Goal: Transaction & Acquisition: Purchase product/service

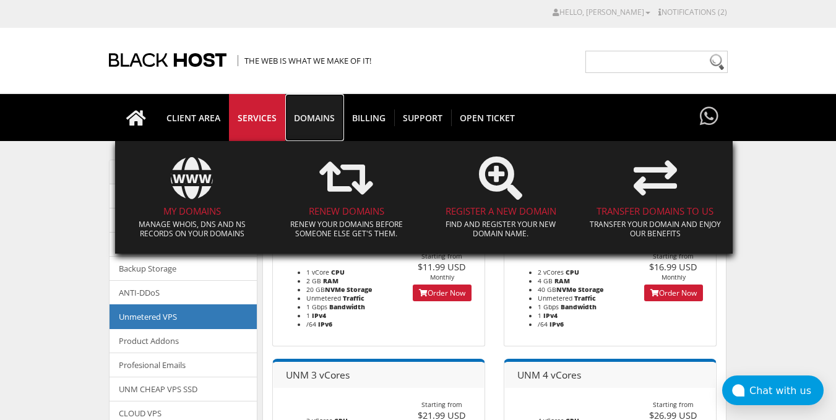
click at [307, 119] on span "Domains" at bounding box center [314, 118] width 58 height 17
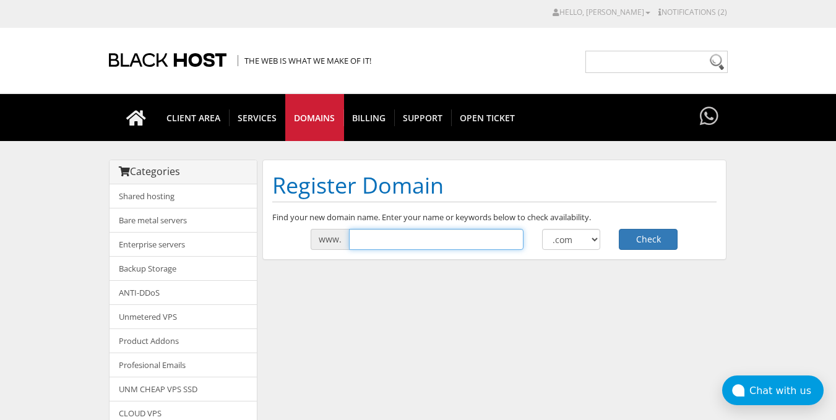
click at [391, 240] on input "text" at bounding box center [436, 239] width 175 height 21
type input "jjjdjdjkl"
click at [654, 238] on button "Check" at bounding box center [648, 239] width 59 height 21
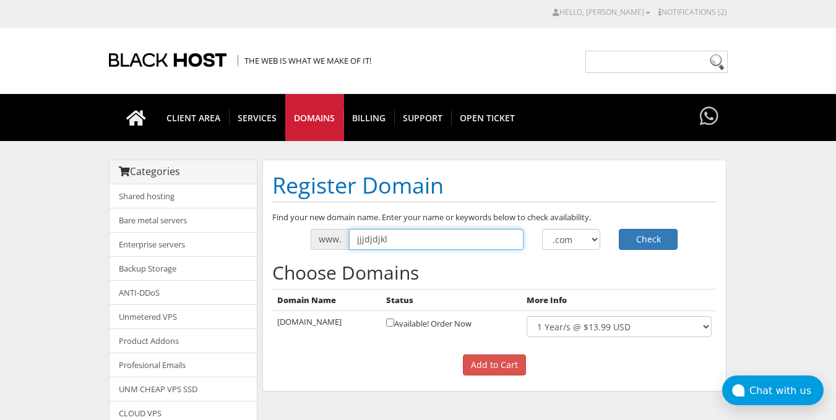
click at [395, 246] on input "jjjdjdjkl" at bounding box center [436, 239] width 175 height 21
type input "kkksls"
click at [569, 242] on select ".com .net .org .us .info .biz" at bounding box center [571, 239] width 59 height 21
click at [542, 229] on select ".com .net .org .us .info .biz" at bounding box center [571, 239] width 59 height 21
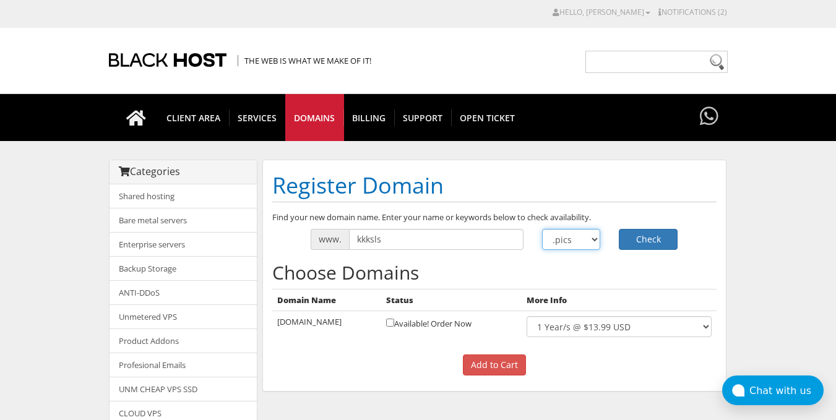
click at [568, 241] on select ".com .net .org .us .info .biz" at bounding box center [571, 239] width 59 height 21
select select ".ng"
click at [542, 229] on select ".com .net .org .us .info .biz" at bounding box center [571, 239] width 59 height 21
click at [648, 242] on button "Check" at bounding box center [648, 239] width 59 height 21
click at [577, 240] on select ".com .net .org .us .info .biz" at bounding box center [571, 239] width 59 height 21
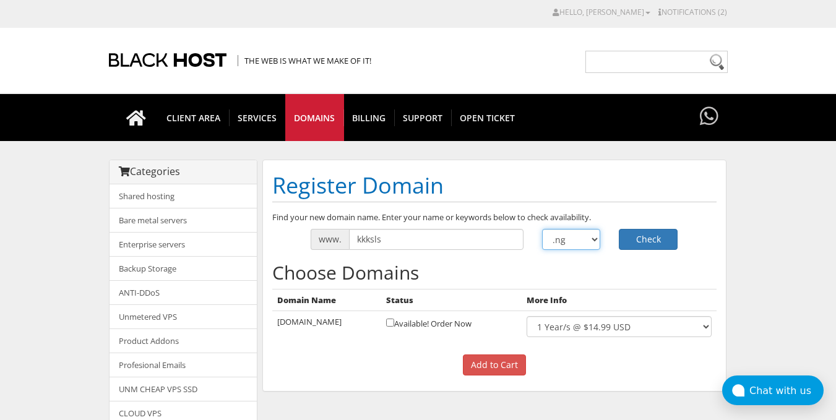
select select ".[DOMAIN_NAME]"
click at [542, 229] on select ".com .net .org .us .info .biz" at bounding box center [571, 239] width 59 height 21
click at [632, 235] on button "Check" at bounding box center [648, 239] width 59 height 21
click at [579, 246] on select ".com .net .org .us .info .biz" at bounding box center [571, 239] width 59 height 21
select select ".com"
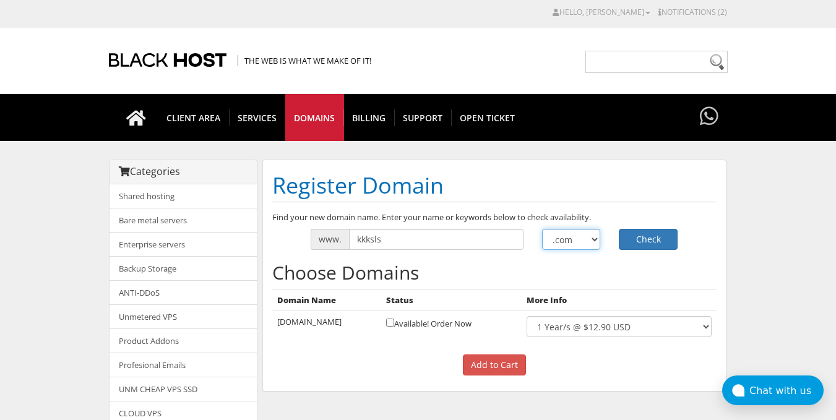
click at [542, 229] on select ".com .net .org .us .info .biz" at bounding box center [571, 239] width 59 height 21
click at [647, 245] on button "Check" at bounding box center [648, 239] width 59 height 21
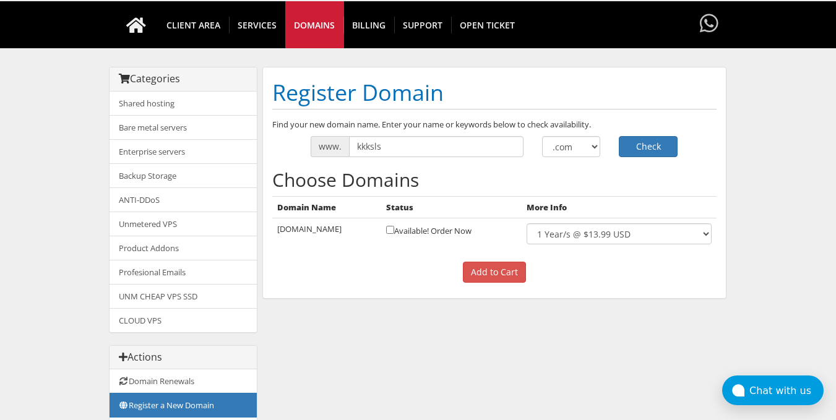
scroll to position [63, 0]
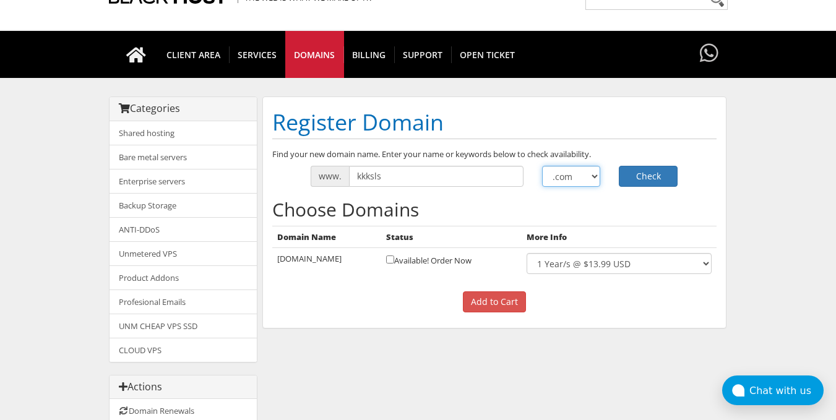
click at [577, 176] on select ".com .net .org .us .info .biz" at bounding box center [571, 176] width 59 height 21
select select ".net"
click at [542, 166] on select ".com .net .org .us .info .biz" at bounding box center [571, 176] width 59 height 21
click at [650, 168] on button "Check" at bounding box center [648, 176] width 59 height 21
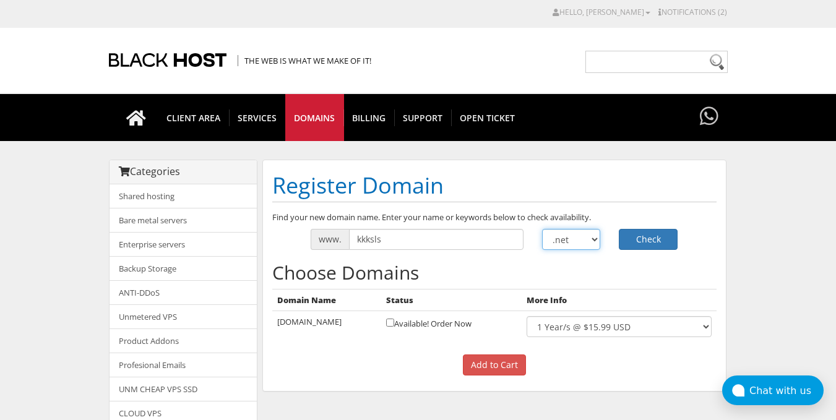
click at [572, 241] on select ".com .net .org .us .info .biz" at bounding box center [571, 239] width 59 height 21
select select ".co"
click at [542, 229] on select ".com .net .org .us .info .biz" at bounding box center [571, 239] width 59 height 21
click at [652, 236] on button "Check" at bounding box center [648, 239] width 59 height 21
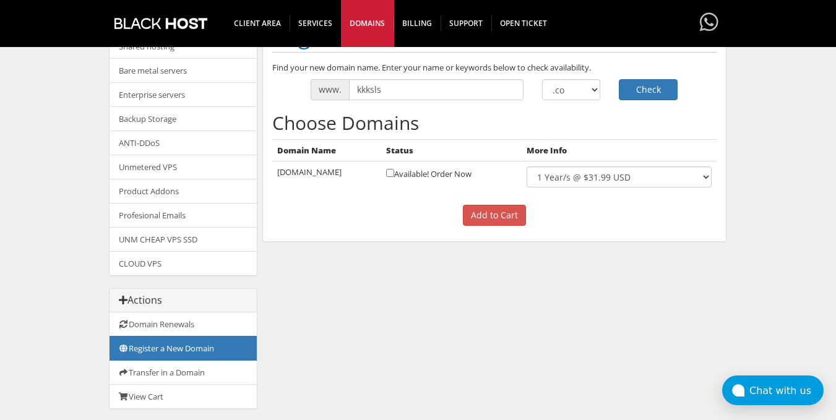
scroll to position [145, 0]
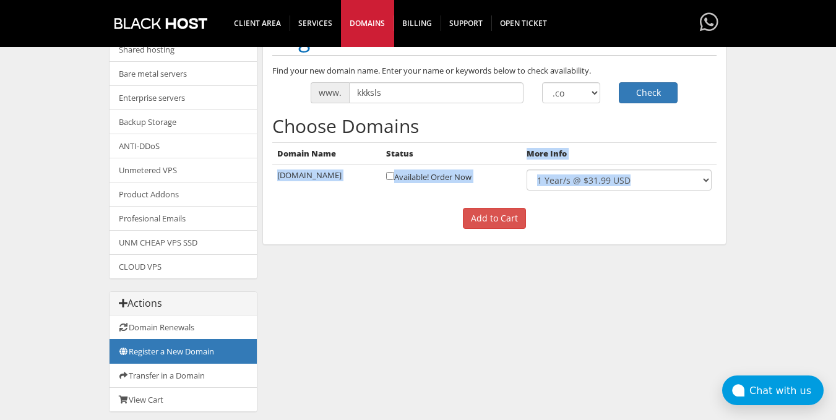
drag, startPoint x: 422, startPoint y: 147, endPoint x: 412, endPoint y: 283, distance: 136.5
click at [412, 283] on div "Categories Shared hosting Bare metal servers Enterprise servers Backup Storage" at bounding box center [418, 219] width 619 height 412
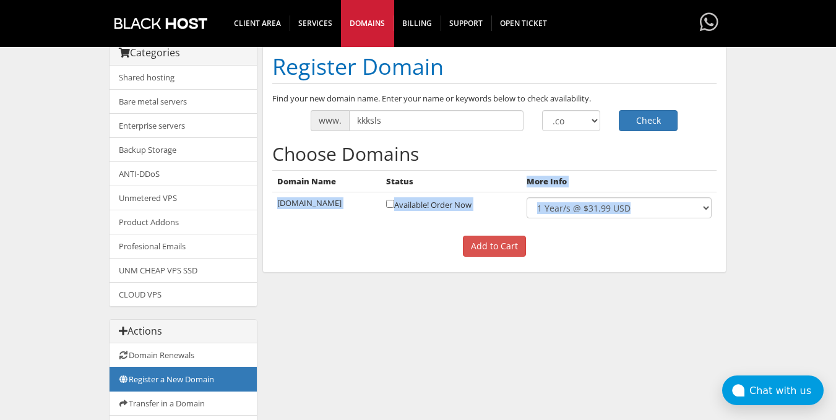
scroll to position [113, 0]
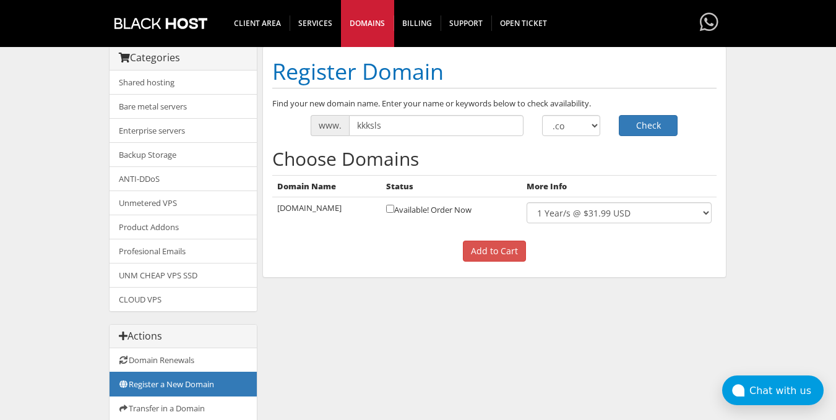
click at [538, 140] on div "Find your new domain name. Enter your name or keywords below to check availabil…" at bounding box center [494, 183] width 463 height 171
click at [579, 213] on select "1 Year/s @ $31.99 USD" at bounding box center [619, 212] width 184 height 21
click at [571, 124] on select ".com .net .org .us .info .biz" at bounding box center [571, 125] width 59 height 21
select select ".com"
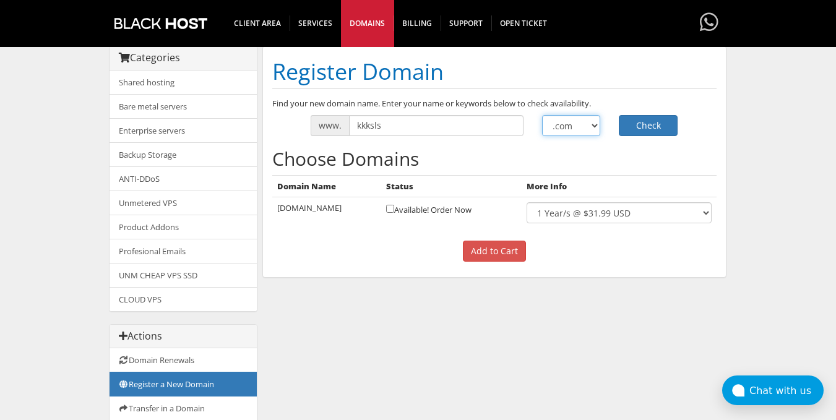
click at [542, 115] on select ".com .net .org .us .info .biz" at bounding box center [571, 125] width 59 height 21
click at [651, 123] on button "Check" at bounding box center [648, 125] width 59 height 21
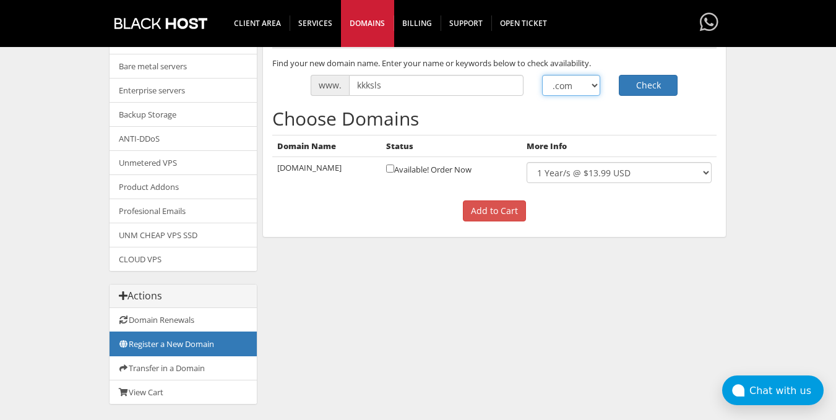
click at [571, 77] on select ".com .net .org .us .info .biz" at bounding box center [571, 85] width 59 height 21
select select ".net"
click at [542, 75] on select ".com .net .org .us .info .biz" at bounding box center [571, 85] width 59 height 21
click at [640, 87] on button "Check" at bounding box center [648, 85] width 59 height 21
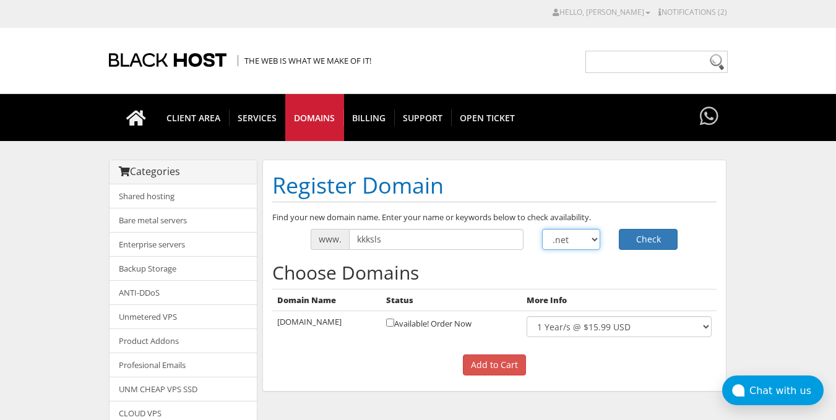
click at [582, 238] on select ".com .net .org .us .info .biz" at bounding box center [571, 239] width 59 height 21
select select ".org"
click at [542, 229] on select ".com .net .org .us .info .biz" at bounding box center [571, 239] width 59 height 21
click at [652, 241] on button "Check" at bounding box center [648, 239] width 59 height 21
click at [574, 248] on select ".com .net .org .us .info .biz" at bounding box center [571, 239] width 59 height 21
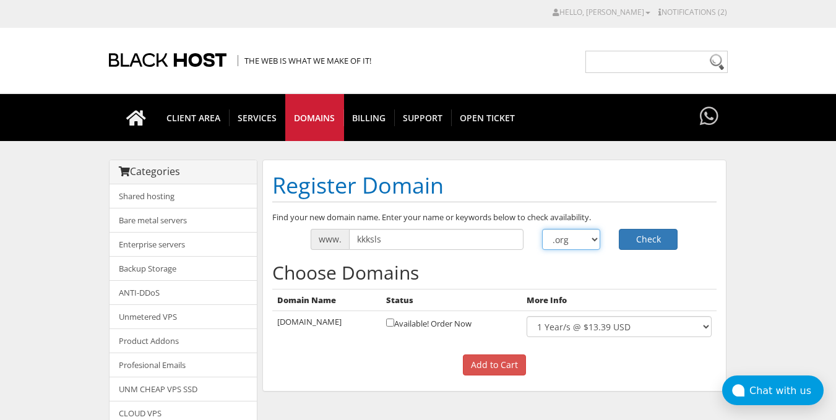
select select ".io"
click at [542, 229] on select ".com .net .org .us .info .biz" at bounding box center [571, 239] width 59 height 21
click at [642, 240] on button "Check" at bounding box center [648, 239] width 59 height 21
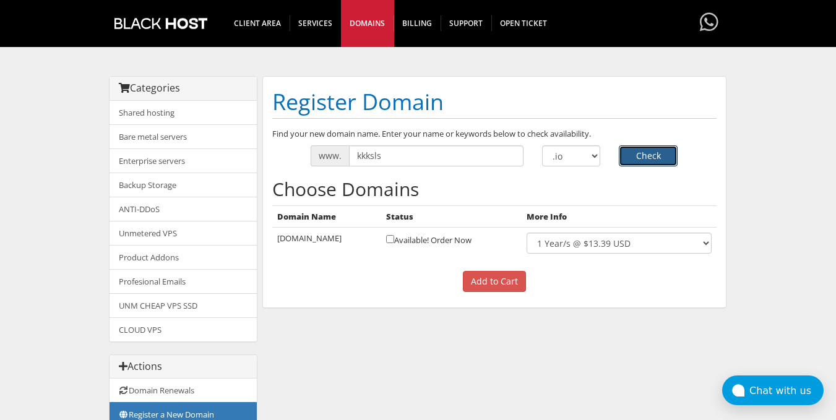
scroll to position [100, 0]
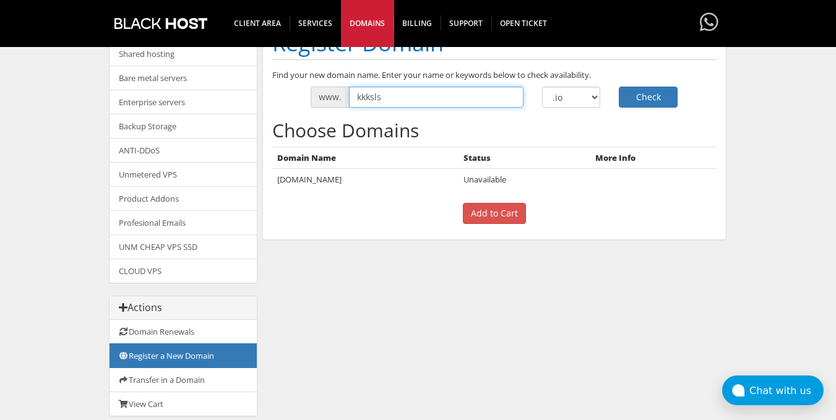
click at [364, 95] on input "kkksls" at bounding box center [436, 97] width 175 height 21
type input "kkppjopksls"
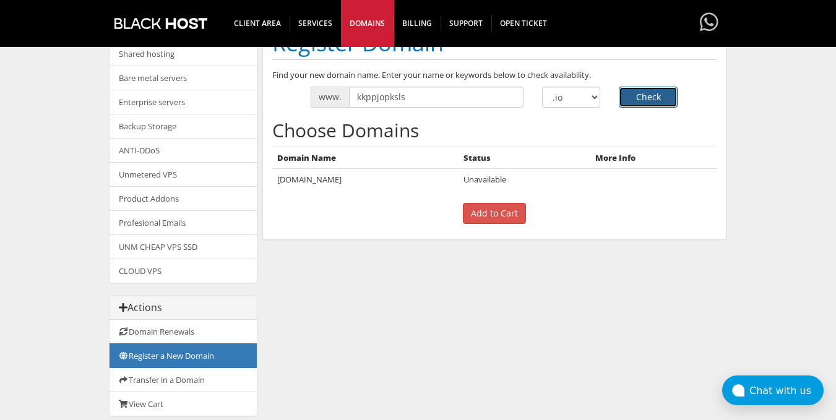
click at [633, 105] on button "Check" at bounding box center [648, 97] width 59 height 21
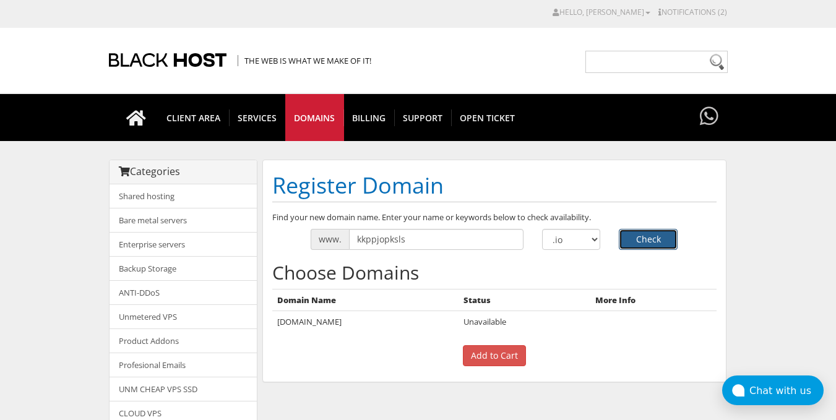
click at [639, 238] on button "Check" at bounding box center [648, 239] width 59 height 21
click at [577, 237] on select ".com .net .org .us .info .biz" at bounding box center [571, 239] width 59 height 21
select select ".co"
click at [542, 229] on select ".com .net .org .us .info .biz" at bounding box center [571, 239] width 59 height 21
click at [638, 241] on button "Check" at bounding box center [648, 239] width 59 height 21
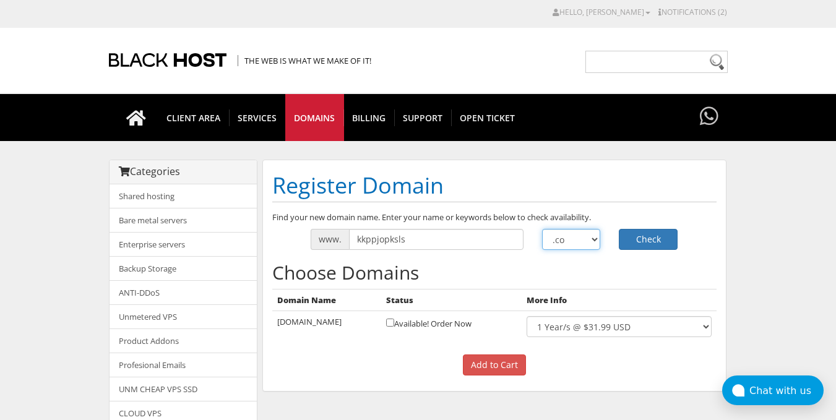
click at [580, 243] on select ".com .net .org .us .info .biz" at bounding box center [571, 239] width 59 height 21
select select ".xyz"
click at [542, 229] on select ".com .net .org .us .info .biz" at bounding box center [571, 239] width 59 height 21
click at [636, 242] on button "Check" at bounding box center [648, 239] width 59 height 21
click at [580, 248] on select ".com .net .org .us .info .biz" at bounding box center [571, 239] width 59 height 21
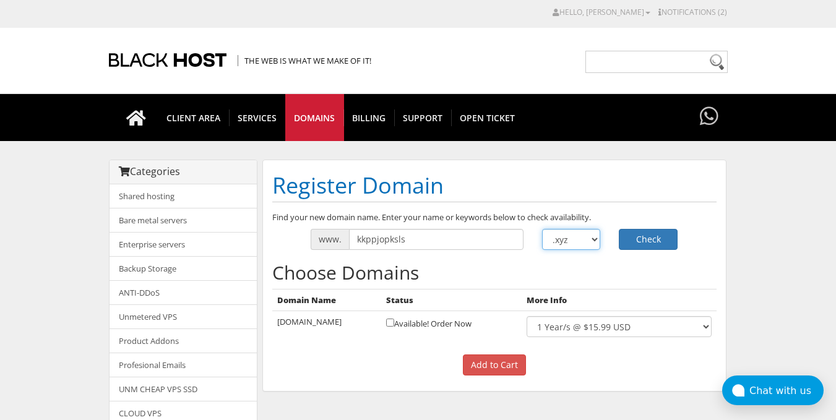
select select ".online"
click at [542, 229] on select ".com .net .org .us .info .biz" at bounding box center [571, 239] width 59 height 21
click at [631, 243] on button "Check" at bounding box center [648, 239] width 59 height 21
click at [574, 243] on select ".com .net .org .us .info .biz" at bounding box center [571, 239] width 59 height 21
click at [542, 229] on select ".com .net .org .us .info .biz" at bounding box center [571, 239] width 59 height 21
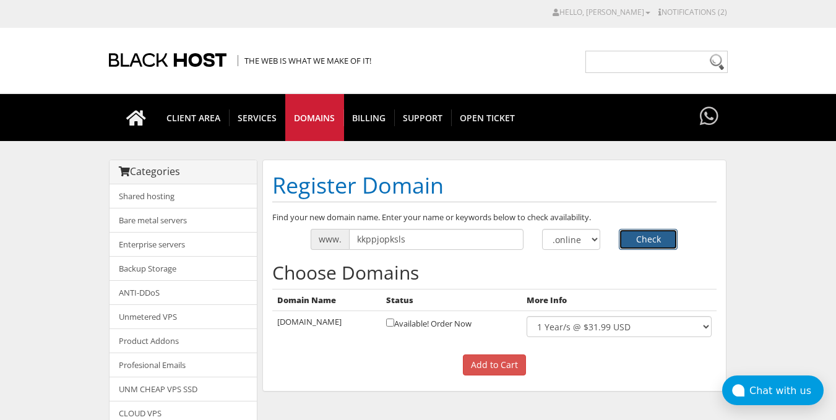
click at [637, 242] on button "Check" at bounding box center [648, 239] width 59 height 21
click at [569, 238] on select ".com .net .org .us .info .biz" at bounding box center [571, 239] width 59 height 21
select select ".website"
click at [542, 229] on select ".com .net .org .us .info .biz" at bounding box center [571, 239] width 59 height 21
click at [643, 236] on button "Check" at bounding box center [648, 239] width 59 height 21
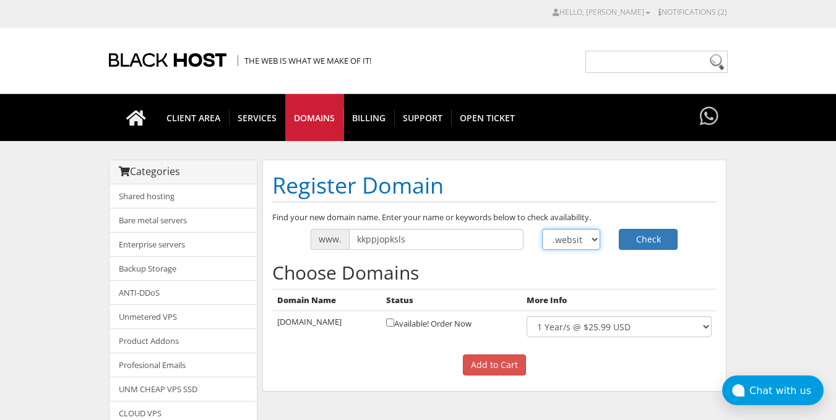
click at [588, 239] on select ".com .net .org .us .info .biz" at bounding box center [571, 239] width 59 height 21
select select ".school"
click at [542, 229] on select ".com .net .org .us .info .biz" at bounding box center [571, 239] width 59 height 21
click at [640, 234] on button "Check" at bounding box center [648, 239] width 59 height 21
click at [585, 240] on select ".com .net .org .us .info .biz" at bounding box center [571, 239] width 59 height 21
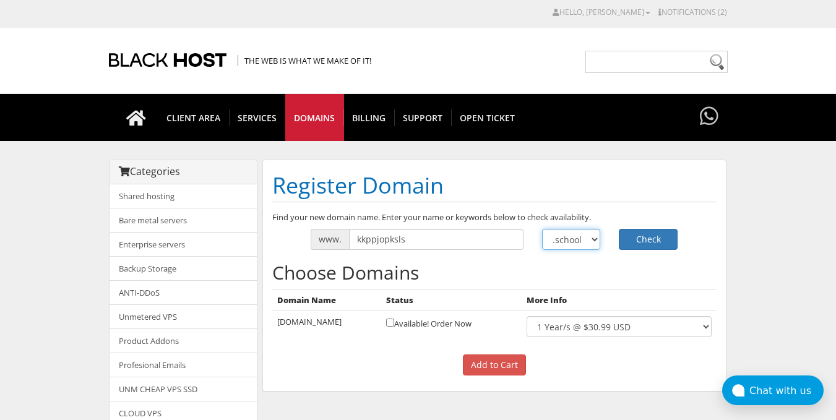
select select ".graphics"
click at [542, 229] on select ".com .net .org .us .info .biz" at bounding box center [571, 239] width 59 height 21
click at [655, 242] on button "Check" at bounding box center [648, 239] width 59 height 21
click at [584, 240] on select ".com .net .org .us .info .biz" at bounding box center [571, 239] width 59 height 21
select select ".guide"
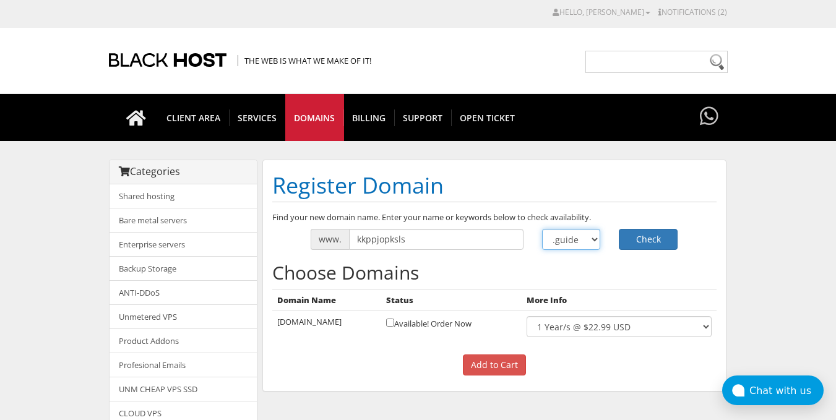
click at [542, 229] on select ".com .net .org .us .info .biz" at bounding box center [571, 239] width 59 height 21
click at [642, 232] on button "Check" at bounding box center [648, 239] width 59 height 21
click at [570, 243] on select ".com .net .org .us .info .biz" at bounding box center [571, 239] width 59 height 21
select select ".media"
click at [542, 229] on select ".com .net .org .us .info .biz" at bounding box center [571, 239] width 59 height 21
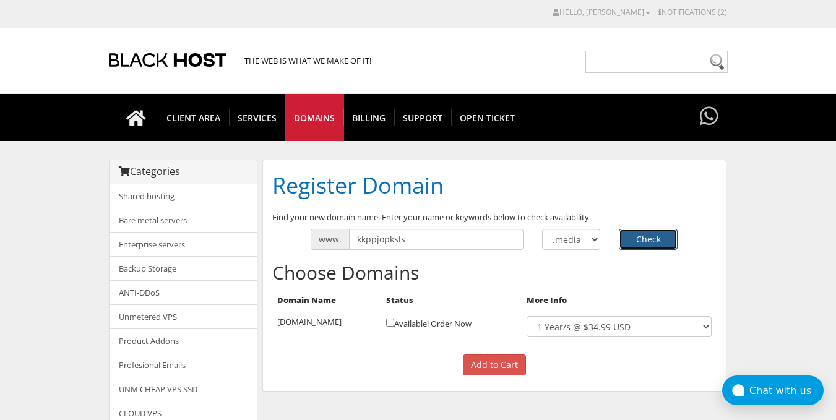
click at [637, 231] on button "Check" at bounding box center [648, 239] width 59 height 21
click at [576, 246] on select ".com .net .org .us .info .biz" at bounding box center [571, 239] width 59 height 21
select select ".beauty"
click at [542, 229] on select ".com .net .org .us .info .biz" at bounding box center [571, 239] width 59 height 21
click at [644, 236] on button "Check" at bounding box center [648, 239] width 59 height 21
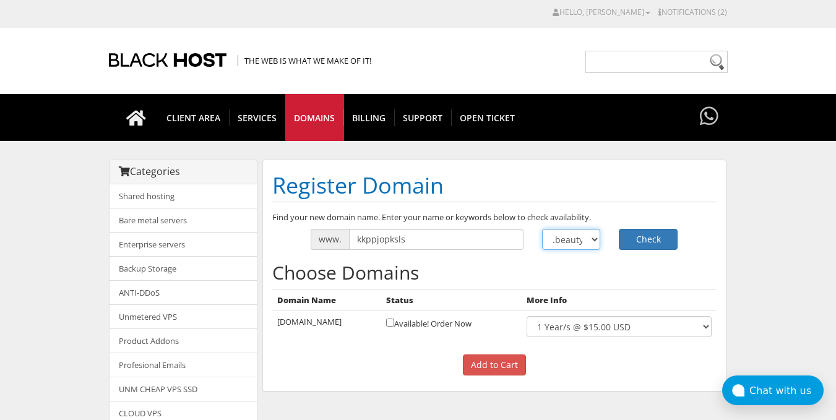
click at [573, 243] on select ".com .net .org .us .info .biz" at bounding box center [571, 239] width 59 height 21
select select ".biz"
click at [542, 229] on select ".com .net .org .us .info .biz" at bounding box center [571, 239] width 59 height 21
click at [635, 239] on button "Check" at bounding box center [648, 239] width 59 height 21
click at [577, 241] on select ".com .net .org .us .info .biz" at bounding box center [571, 239] width 59 height 21
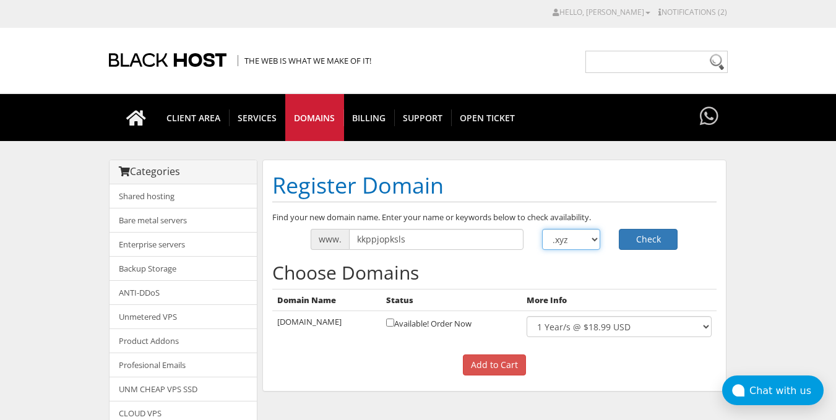
click at [542, 229] on select ".com .net .org .us .info .biz" at bounding box center [571, 239] width 59 height 21
click at [581, 240] on select ".com .net .org .us .info .biz" at bounding box center [571, 239] width 59 height 21
click at [542, 229] on select ".com .net .org .us .info .biz" at bounding box center [571, 239] width 59 height 21
click at [582, 244] on select ".com .net .org .us .info .biz" at bounding box center [571, 239] width 59 height 21
select select ".[DOMAIN_NAME]"
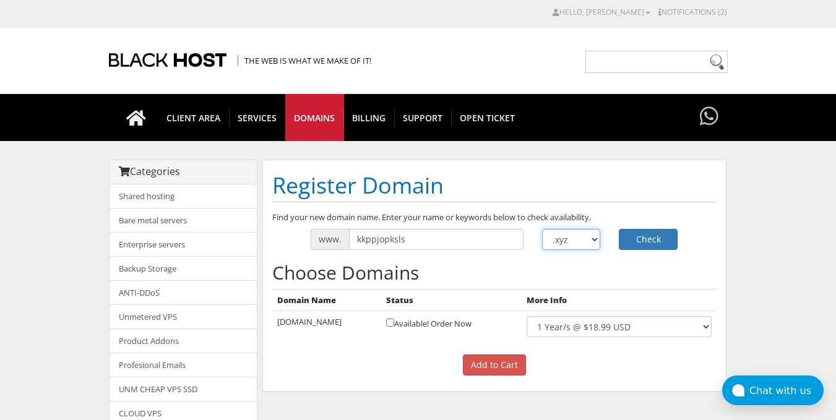
click at [542, 229] on select ".com .net .org .us .info .biz" at bounding box center [571, 239] width 59 height 21
click at [650, 236] on button "Check" at bounding box center [648, 239] width 59 height 21
click at [578, 240] on select ".com .net .org .us .info .biz" at bounding box center [571, 239] width 59 height 21
select select ".ng"
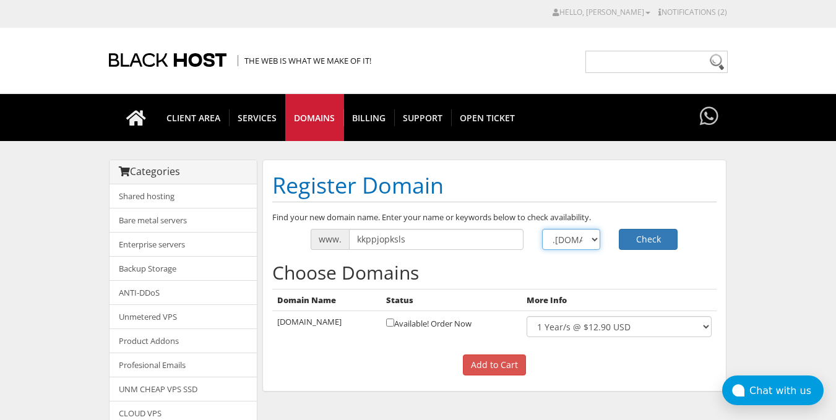
click at [542, 229] on select ".com .net .org .us .info .biz" at bounding box center [571, 239] width 59 height 21
click at [634, 240] on button "Check" at bounding box center [648, 239] width 59 height 21
click at [564, 245] on select ".com .net .org .us .info .biz" at bounding box center [571, 239] width 59 height 21
select select ".info"
click at [542, 229] on select ".com .net .org .us .info .biz" at bounding box center [571, 239] width 59 height 21
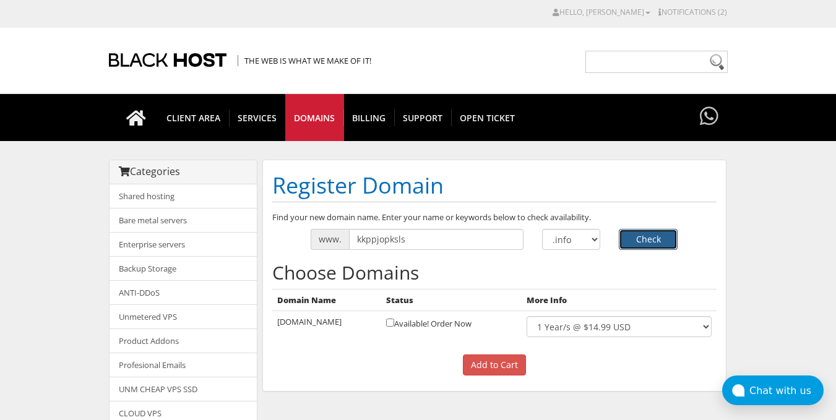
click at [645, 242] on button "Check" at bounding box center [648, 239] width 59 height 21
click at [579, 241] on select ".com .net .org .us .info .biz" at bounding box center [571, 239] width 59 height 21
select select ".biz"
click at [542, 229] on select ".com .net .org .us .info .biz" at bounding box center [571, 239] width 59 height 21
click at [639, 244] on button "Check" at bounding box center [648, 239] width 59 height 21
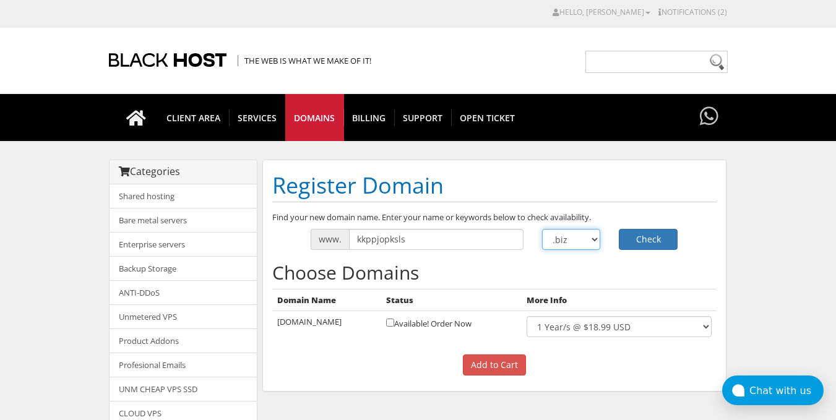
click at [568, 244] on select ".com .net .org .us .info .biz" at bounding box center [571, 239] width 59 height 21
click at [582, 239] on select ".com .net .org .us .info .biz" at bounding box center [571, 239] width 59 height 21
select select ".club"
click at [542, 229] on select ".com .net .org .us .info .biz" at bounding box center [571, 239] width 59 height 21
click at [638, 238] on button "Check" at bounding box center [648, 239] width 59 height 21
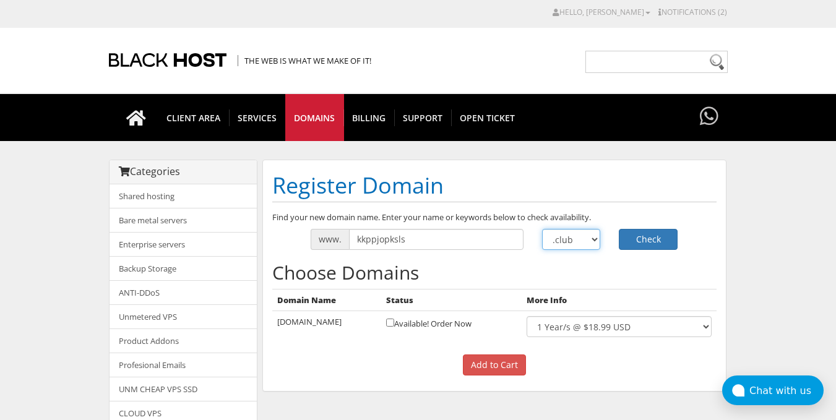
click at [569, 240] on select ".com .net .org .us .info .biz" at bounding box center [571, 239] width 59 height 21
select select ".store"
click at [542, 229] on select ".com .net .org .us .info .biz" at bounding box center [571, 239] width 59 height 21
click at [663, 240] on button "Check" at bounding box center [648, 239] width 59 height 21
click at [576, 240] on select ".com .net .org .us .info .biz" at bounding box center [571, 239] width 59 height 21
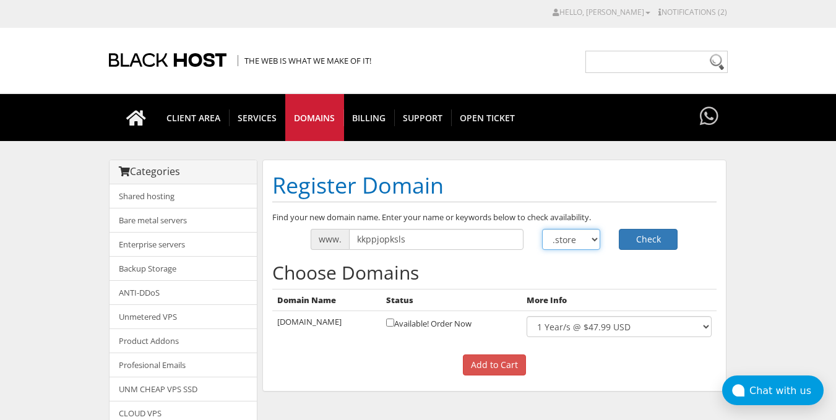
click at [574, 243] on select ".com .net .org .us .info .biz" at bounding box center [571, 239] width 59 height 21
click at [585, 248] on select ".com .net .org .us .info .biz" at bounding box center [571, 239] width 59 height 21
select select ".shop"
click at [542, 229] on select ".com .net .org .us .info .biz" at bounding box center [571, 239] width 59 height 21
click at [641, 244] on button "Check" at bounding box center [648, 239] width 59 height 21
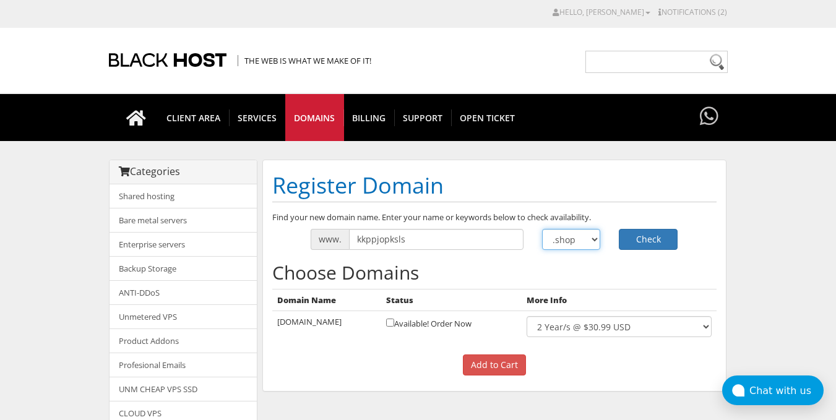
click at [586, 241] on select ".com .net .org .us .info .biz" at bounding box center [571, 239] width 59 height 21
click at [542, 229] on select ".com .net .org .us .info .biz" at bounding box center [571, 239] width 59 height 21
click at [573, 245] on select ".com .net .org .us .info .biz" at bounding box center [571, 239] width 59 height 21
select select ".furniture"
click at [542, 229] on select ".com .net .org .us .info .biz" at bounding box center [571, 239] width 59 height 21
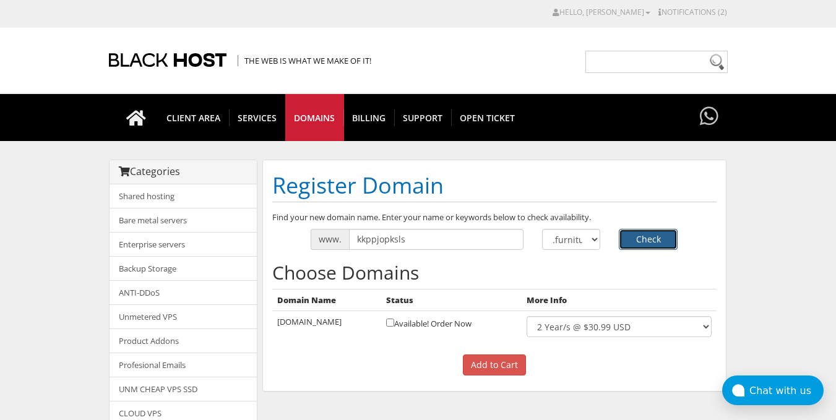
click at [641, 243] on button "Check" at bounding box center [648, 239] width 59 height 21
